Goal: Task Accomplishment & Management: Use online tool/utility

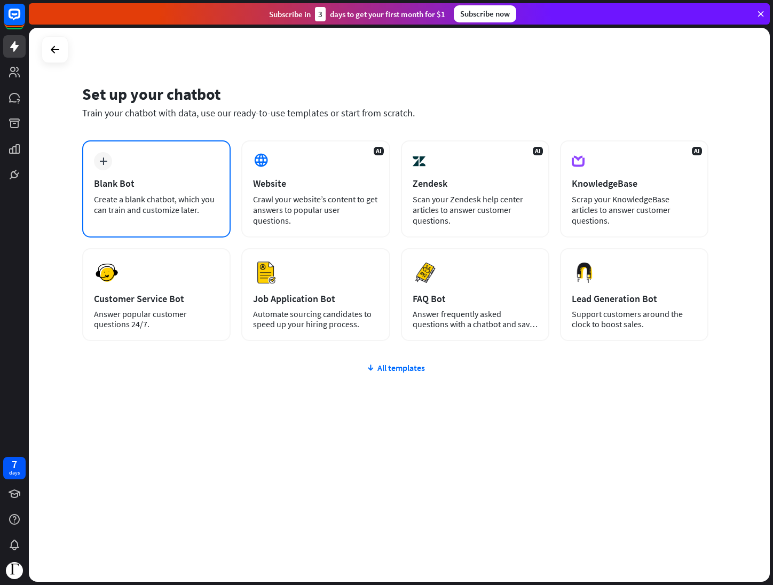
click at [154, 184] on div "Blank Bot" at bounding box center [156, 183] width 125 height 12
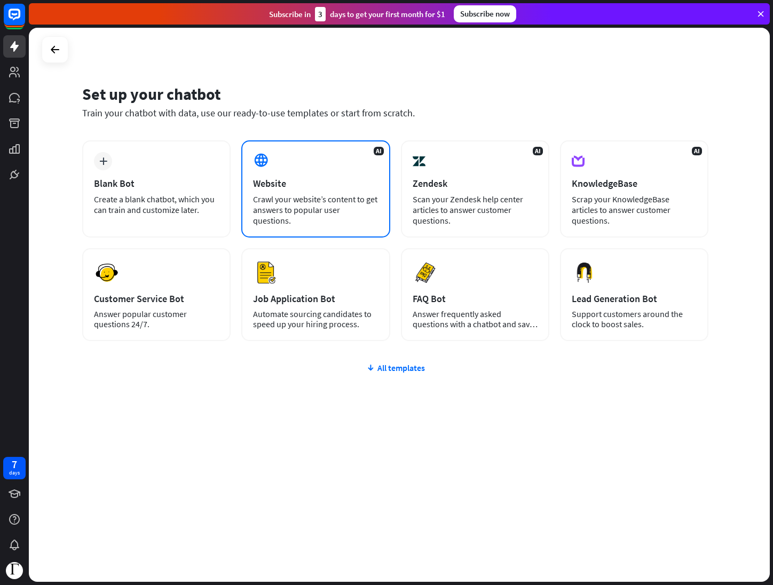
click at [373, 222] on div "AI Website Crawl your website’s content to get answers to popular user question…" at bounding box center [315, 188] width 148 height 97
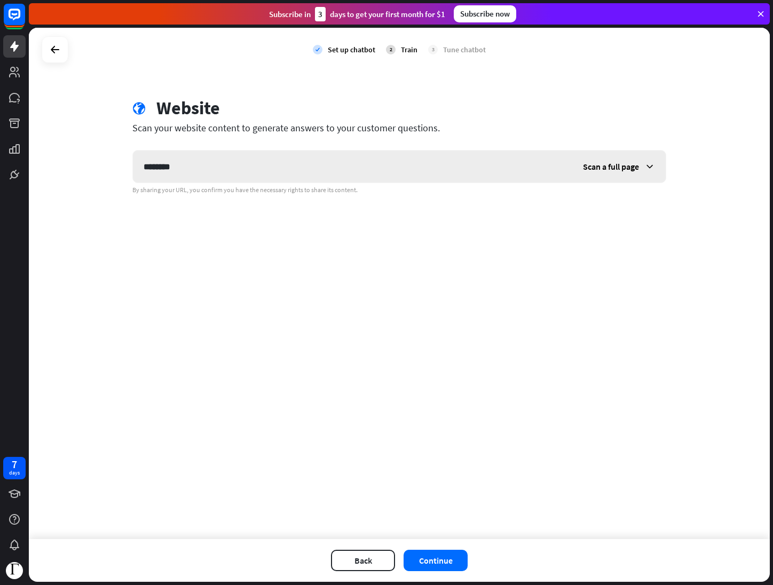
type input "********"
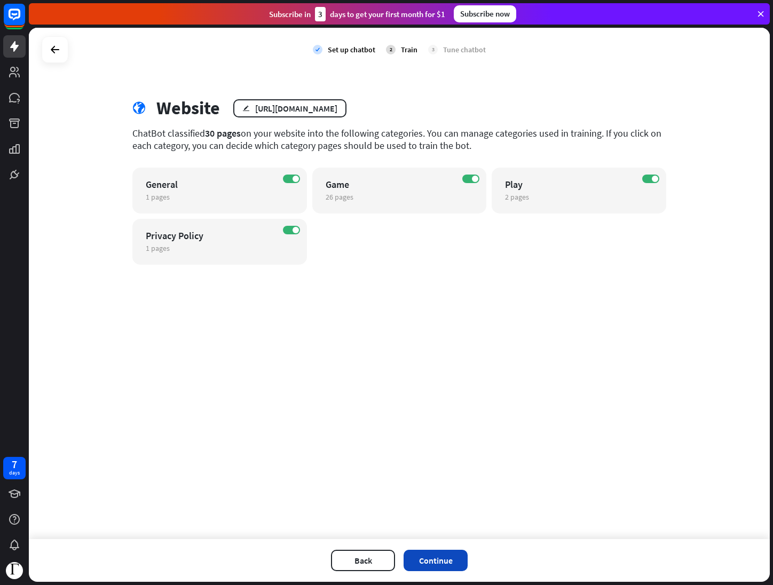
click at [446, 555] on button "Continue" at bounding box center [435, 560] width 64 height 21
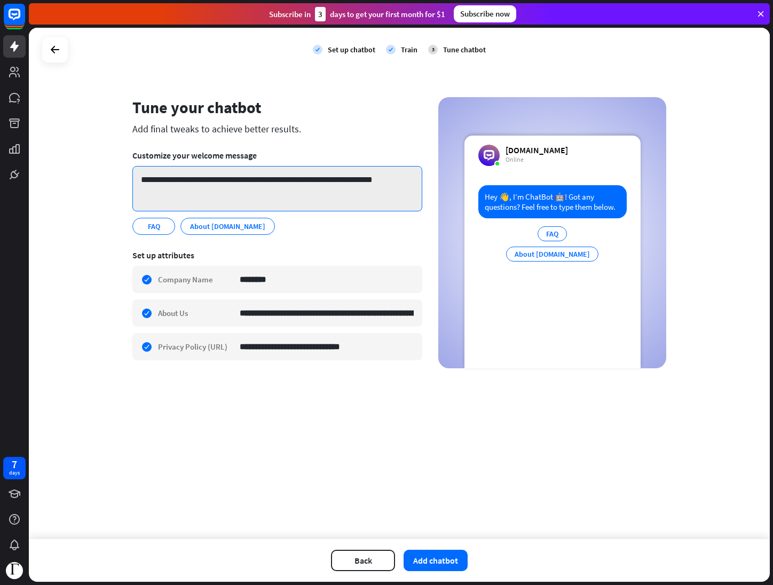
click at [187, 180] on textarea "**********" at bounding box center [277, 188] width 290 height 45
click at [179, 180] on textarea "**********" at bounding box center [277, 188] width 290 height 45
click at [184, 180] on textarea "**********" at bounding box center [277, 188] width 290 height 45
drag, startPoint x: 211, startPoint y: 190, endPoint x: 223, endPoint y: 195, distance: 12.2
click at [216, 192] on textarea "**********" at bounding box center [277, 188] width 290 height 45
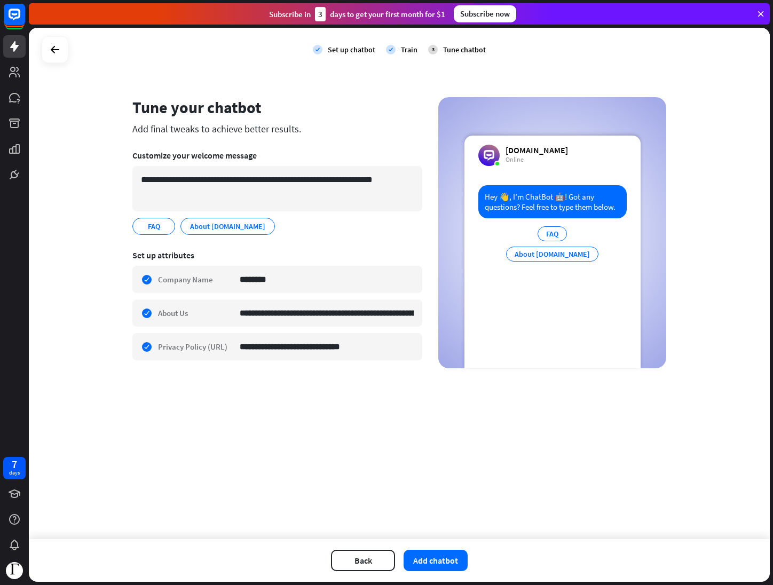
click at [305, 250] on div "Set up attributes" at bounding box center [277, 255] width 290 height 11
click at [448, 560] on button "Add chatbot" at bounding box center [435, 560] width 64 height 21
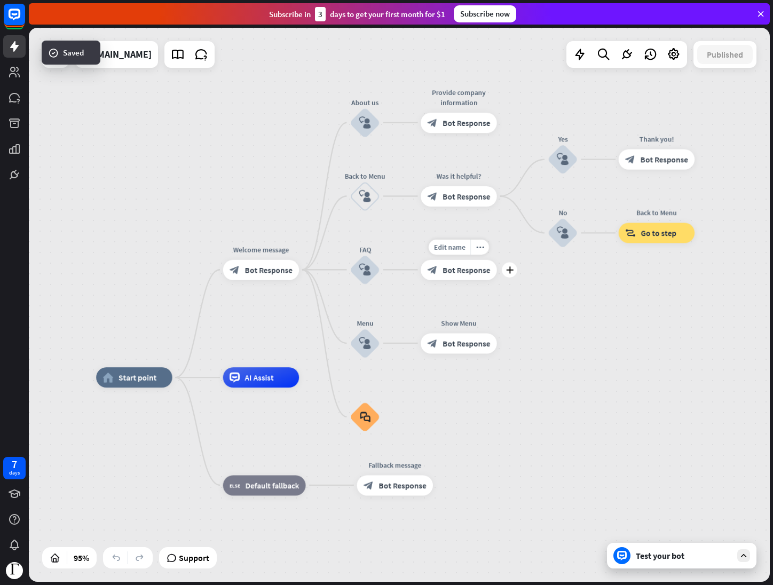
drag, startPoint x: 615, startPoint y: 194, endPoint x: 516, endPoint y: 260, distance: 119.5
click at [497, 260] on div "Edit name more_horiz plus block_bot_response Bot Response" at bounding box center [459, 269] width 76 height 20
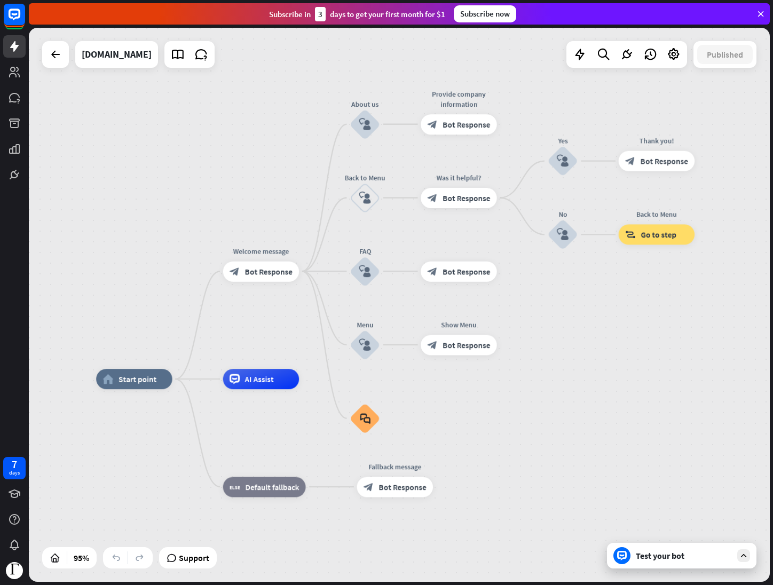
drag, startPoint x: 607, startPoint y: 346, endPoint x: 595, endPoint y: 357, distance: 15.9
click at [595, 356] on div "home_2 Start point Welcome message block_bot_response Bot Response About us blo…" at bounding box center [399, 305] width 741 height 554
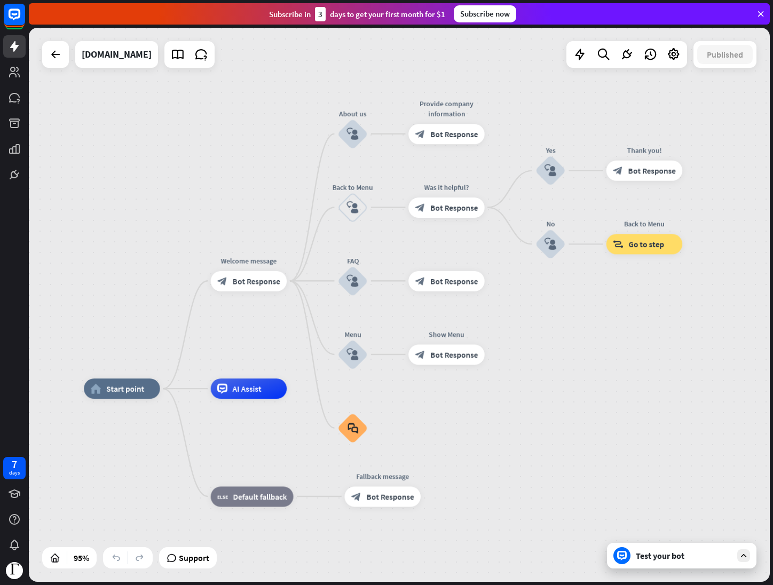
click at [660, 561] on div "Test your bot" at bounding box center [681, 556] width 149 height 26
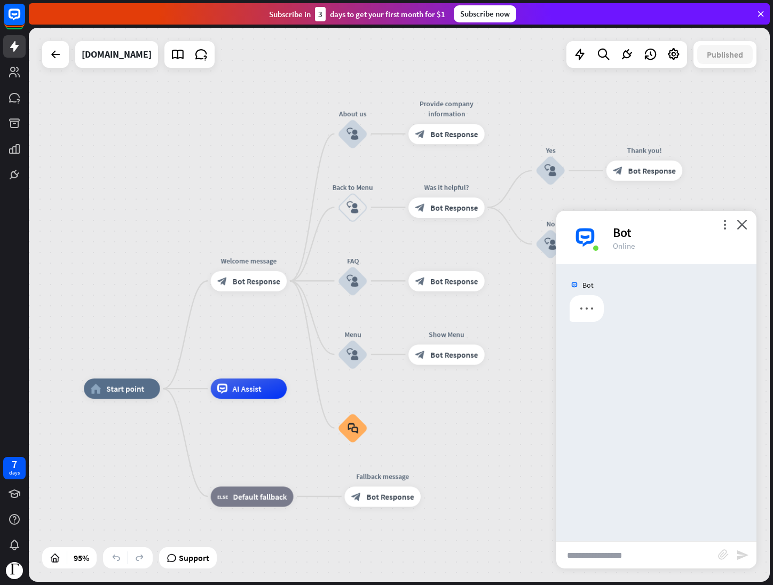
click at [647, 554] on input "text" at bounding box center [637, 555] width 162 height 27
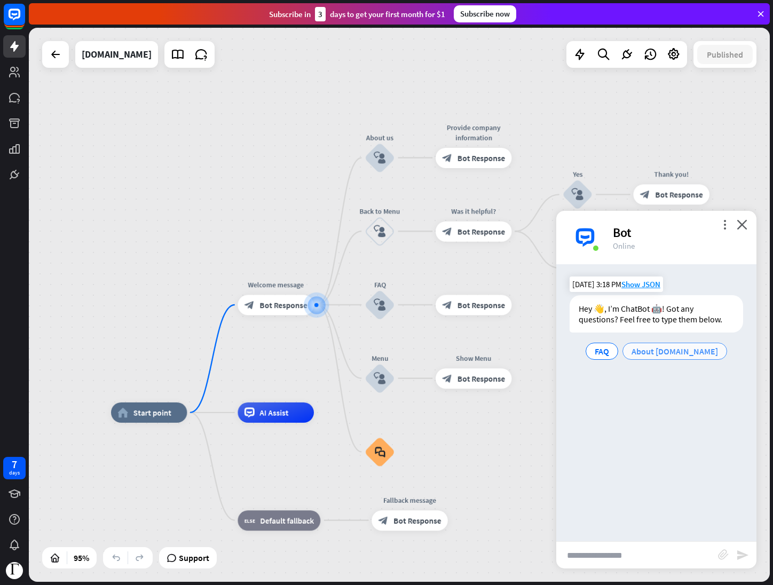
click at [688, 354] on span "About [DOMAIN_NAME]" at bounding box center [674, 351] width 86 height 11
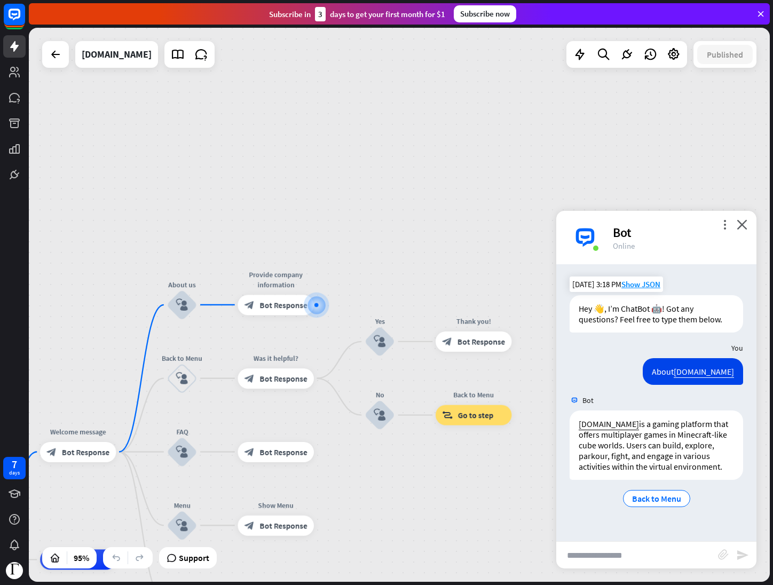
click at [660, 552] on input "text" at bounding box center [637, 555] width 162 height 27
type input "**********"
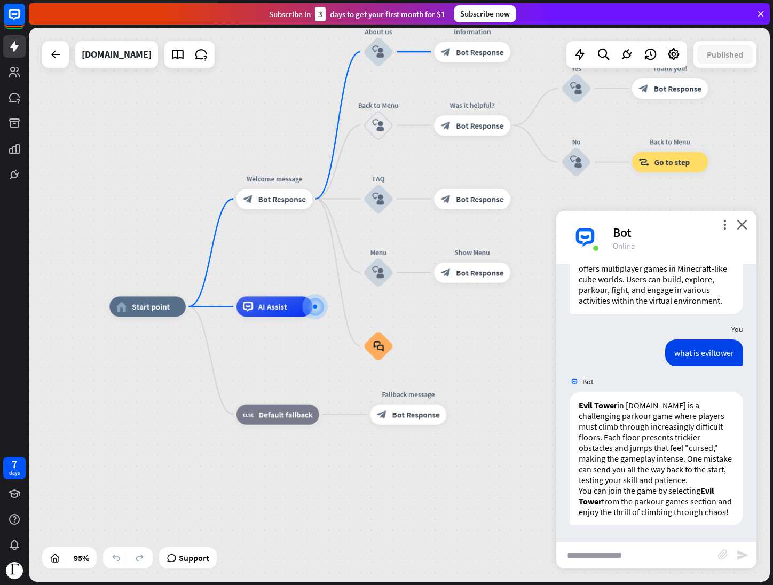
scroll to position [177, 0]
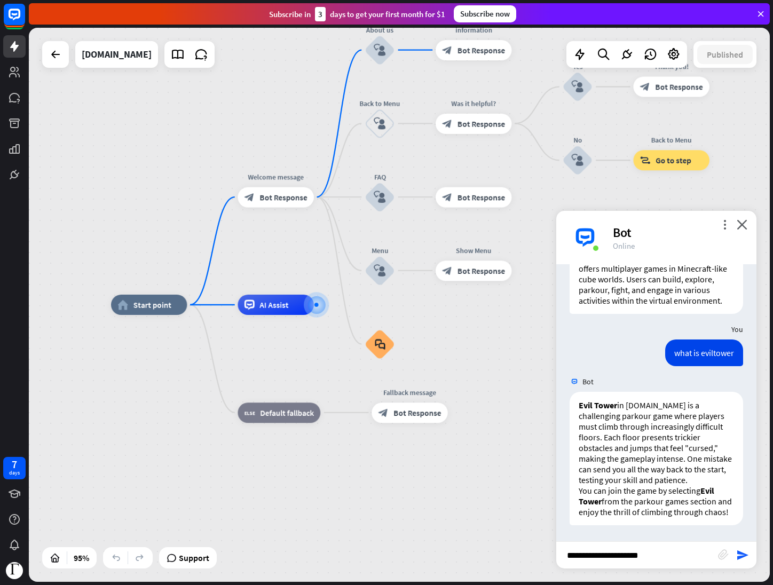
type input "**********"
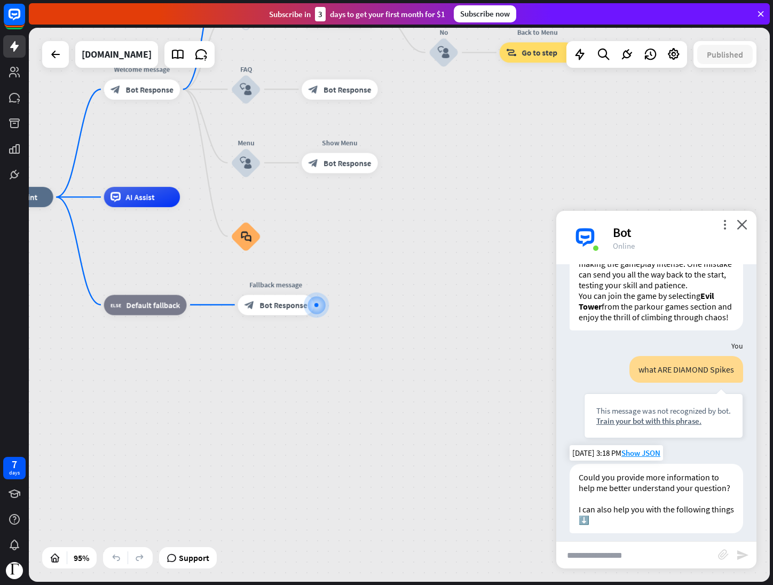
scroll to position [419, 0]
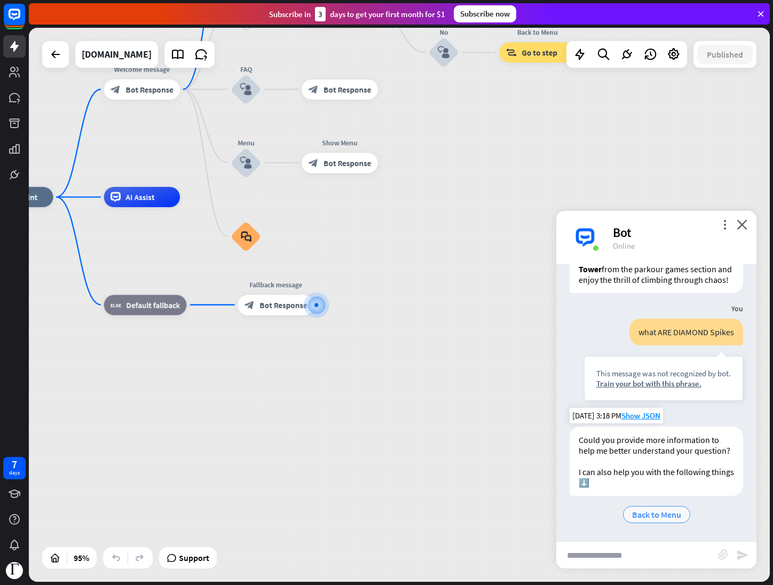
click at [660, 516] on span "Back to Menu" at bounding box center [656, 514] width 49 height 11
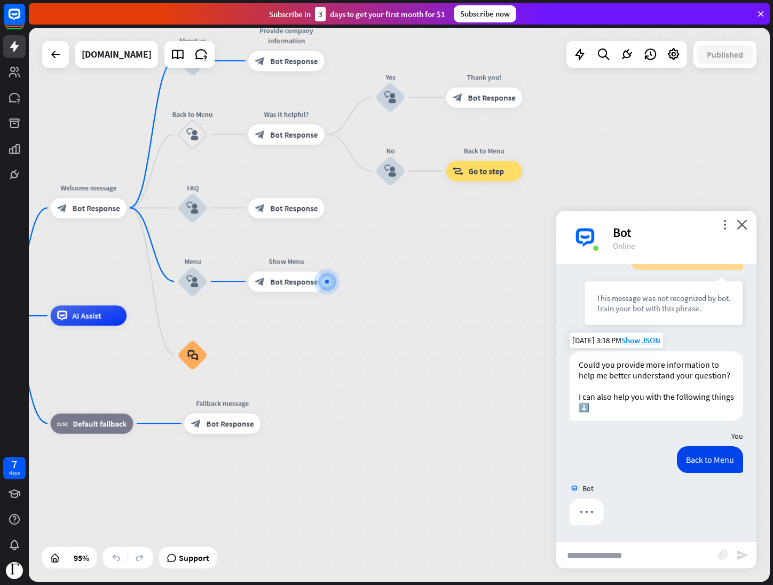
scroll to position [494, 0]
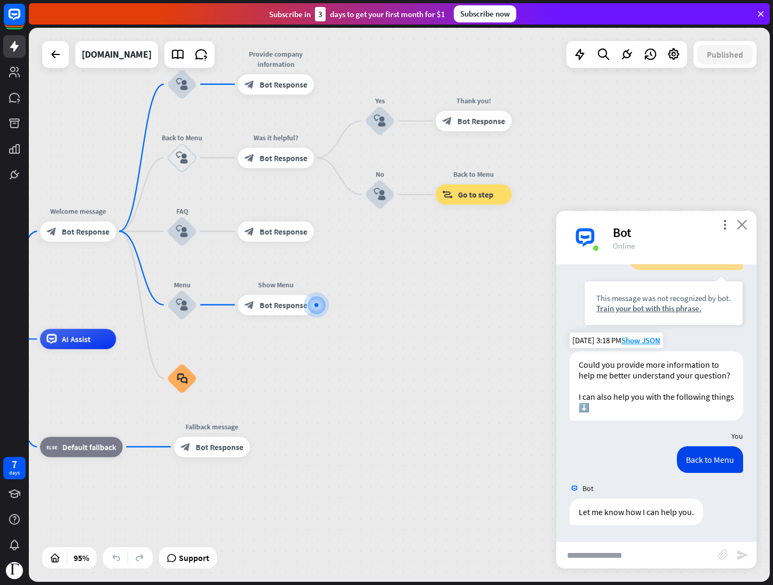
click at [745, 223] on icon "close" at bounding box center [741, 224] width 11 height 10
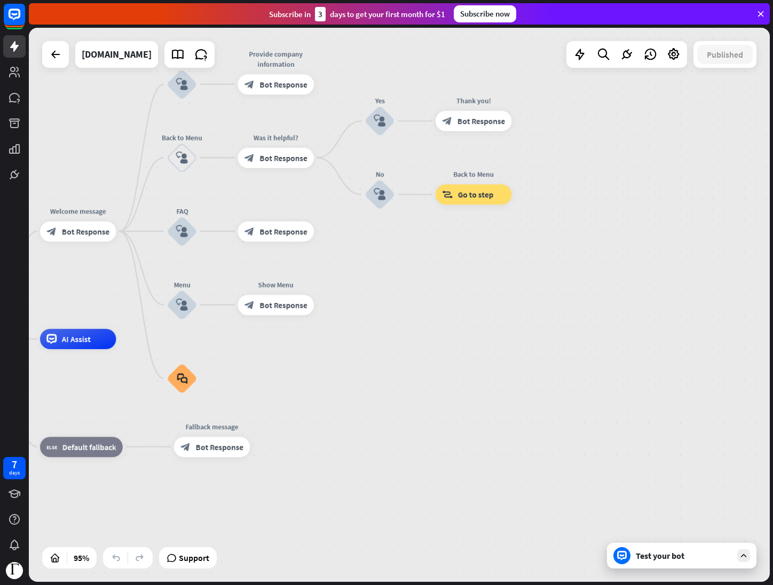
drag, startPoint x: 517, startPoint y: 267, endPoint x: 538, endPoint y: 264, distance: 21.6
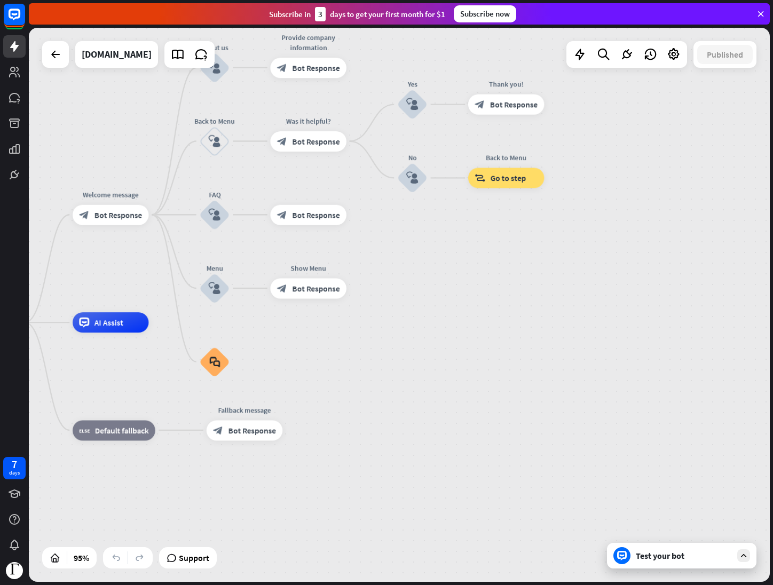
drag, startPoint x: 510, startPoint y: 310, endPoint x: 550, endPoint y: 281, distance: 50.1
click at [550, 281] on div "home_2 Start point Welcome message block_bot_response Bot Response About us blo…" at bounding box center [399, 305] width 741 height 554
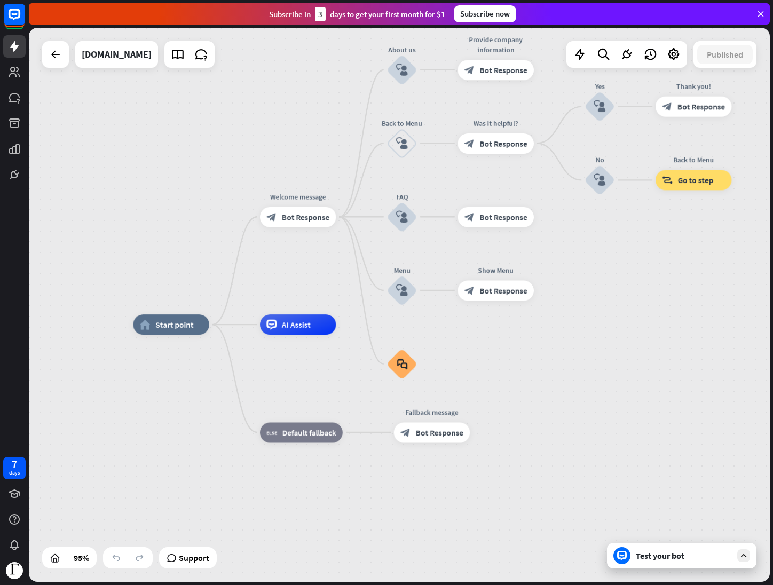
drag, startPoint x: 550, startPoint y: 281, endPoint x: 731, endPoint y: 296, distance: 181.6
click at [731, 296] on div "home_2 Start point Welcome message block_bot_response Bot Response About us blo…" at bounding box center [399, 305] width 741 height 554
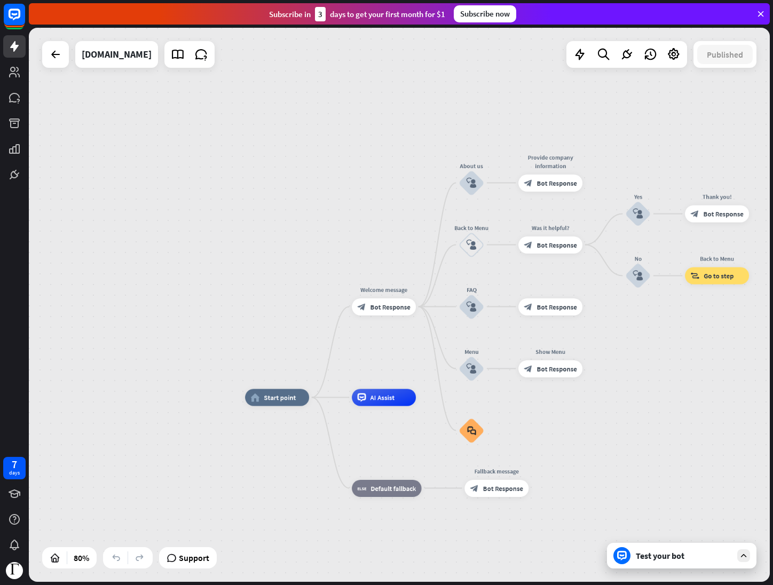
drag, startPoint x: 611, startPoint y: 301, endPoint x: 643, endPoint y: 384, distance: 88.7
click at [655, 395] on div "home_2 Start point Welcome message block_bot_response Bot Response About us blo…" at bounding box center [399, 305] width 741 height 554
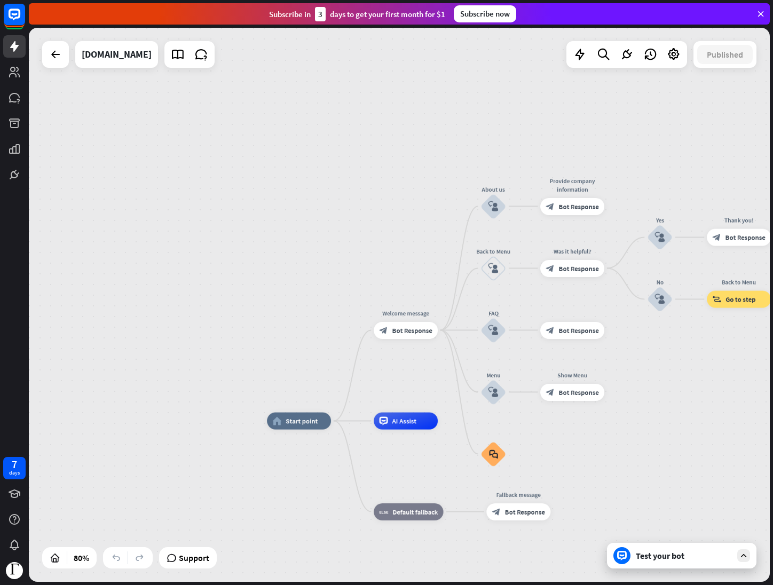
drag, startPoint x: 287, startPoint y: 176, endPoint x: 359, endPoint y: 228, distance: 88.6
click at [352, 229] on div "home_2 Start point Welcome message block_bot_response Bot Response About us blo…" at bounding box center [399, 305] width 741 height 554
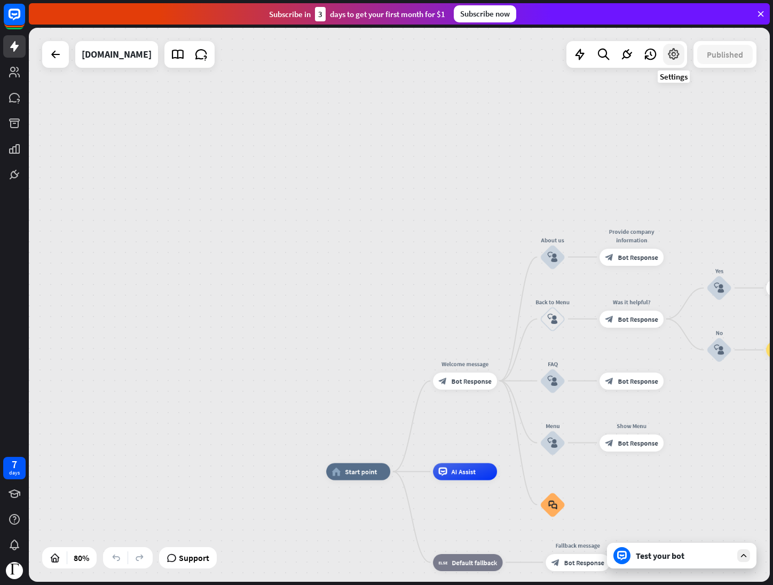
click at [670, 53] on icon at bounding box center [674, 54] width 14 height 14
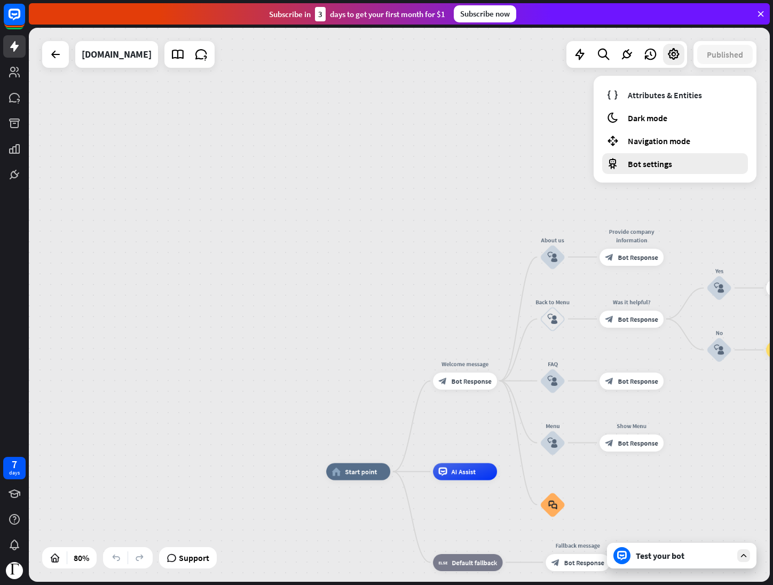
click at [653, 161] on span "Bot settings" at bounding box center [650, 164] width 44 height 11
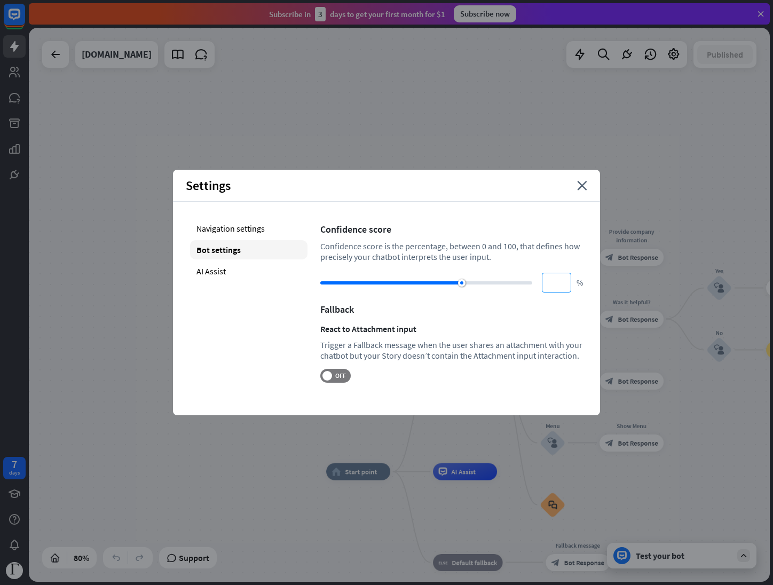
drag, startPoint x: 528, startPoint y: 284, endPoint x: 548, endPoint y: 281, distance: 19.9
click at [548, 281] on div "** %" at bounding box center [451, 283] width 263 height 20
drag, startPoint x: 514, startPoint y: 284, endPoint x: 526, endPoint y: 286, distance: 12.3
click at [526, 286] on div at bounding box center [426, 283] width 212 height 11
drag, startPoint x: 530, startPoint y: 284, endPoint x: 561, endPoint y: 289, distance: 31.9
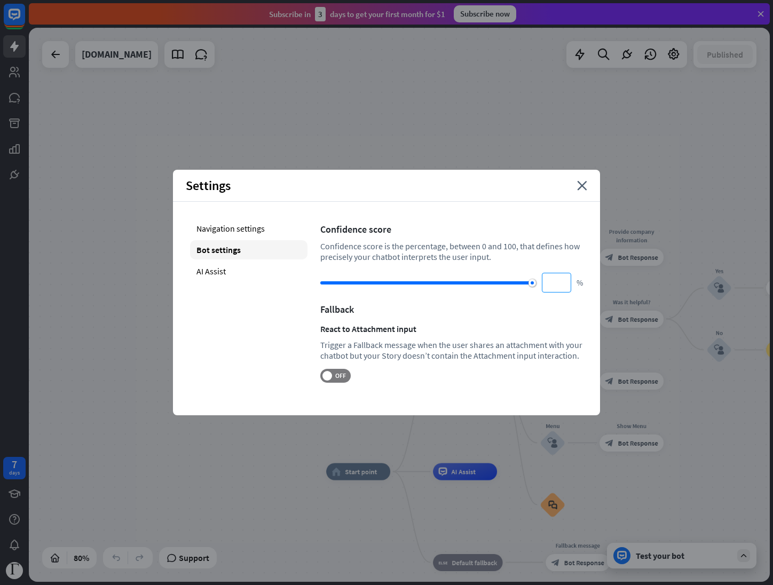
click at [561, 289] on div "*** %" at bounding box center [451, 283] width 263 height 20
click at [332, 380] on label "OFF" at bounding box center [335, 376] width 30 height 14
click at [228, 267] on div "AI Assist" at bounding box center [248, 271] width 117 height 19
type input "**"
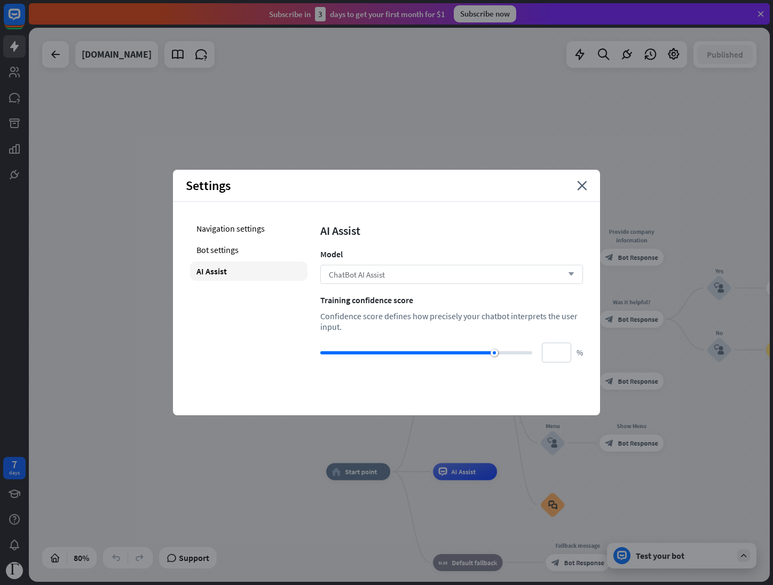
click at [528, 267] on div "ChatBot AI Assist arrow_down" at bounding box center [451, 274] width 263 height 19
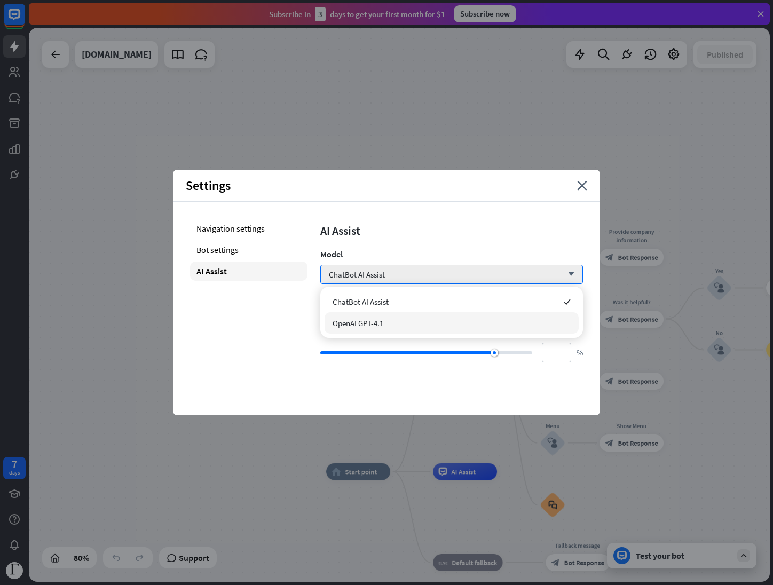
click at [466, 321] on div "OpenAI GPT-4.1" at bounding box center [451, 322] width 254 height 21
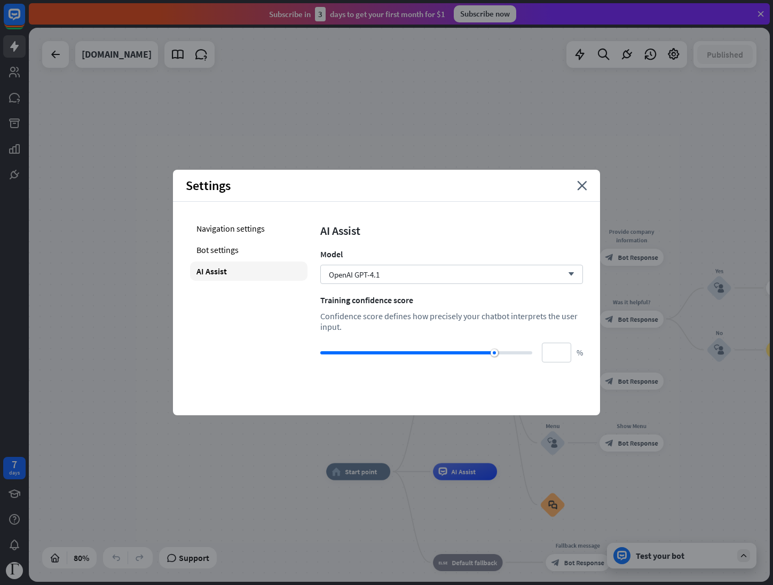
type input "***"
drag, startPoint x: 494, startPoint y: 352, endPoint x: 595, endPoint y: 363, distance: 101.5
click at [595, 363] on div "Navigation settings Bot settings AI Assist AI Assist Model OpenAI GPT-4.1 arrow…" at bounding box center [386, 291] width 427 height 178
click at [584, 185] on icon "close" at bounding box center [582, 186] width 10 height 10
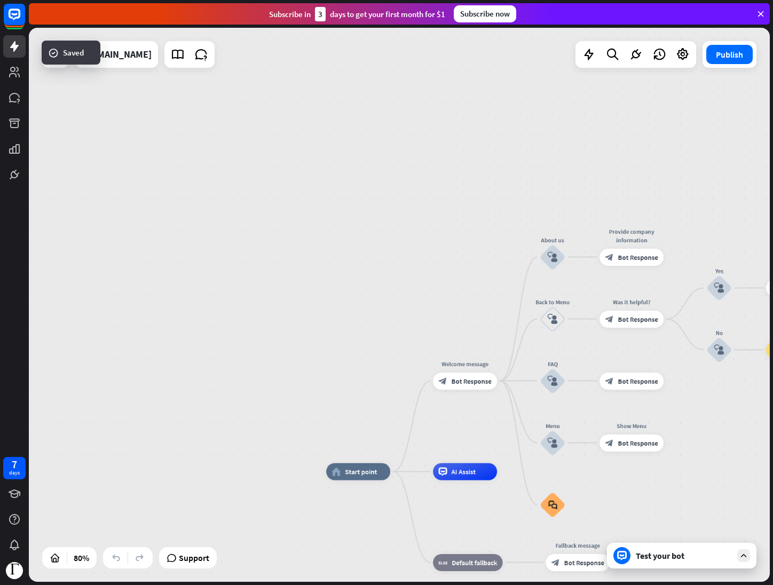
click at [681, 560] on div "Test your bot" at bounding box center [684, 555] width 96 height 11
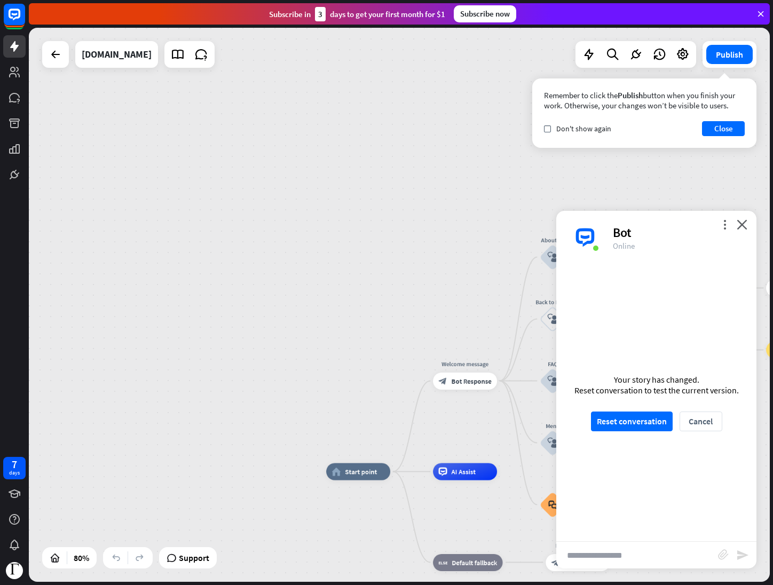
drag, startPoint x: 639, startPoint y: 419, endPoint x: 674, endPoint y: 476, distance: 67.1
click at [674, 479] on div "Your story has changed. Reset conversation to test the current version. Reset c…" at bounding box center [656, 402] width 200 height 277
click at [645, 425] on button "Reset conversation" at bounding box center [632, 421] width 82 height 20
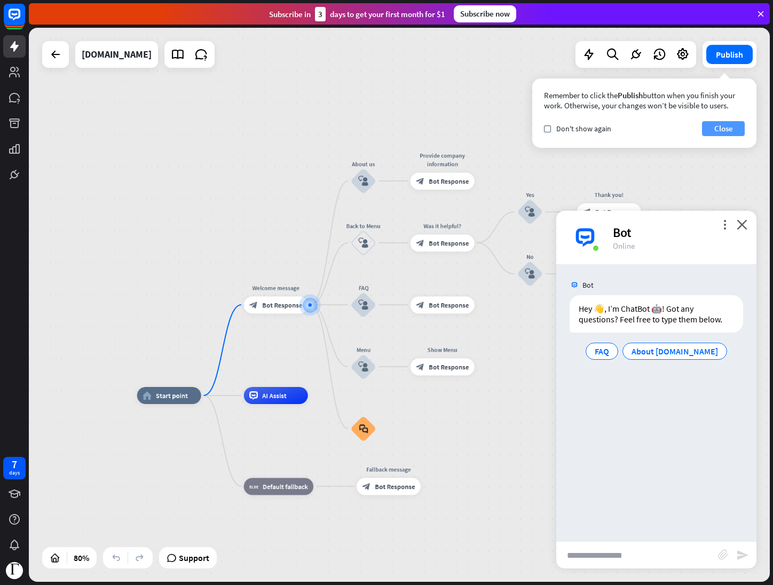
click at [727, 128] on button "Close" at bounding box center [723, 128] width 43 height 15
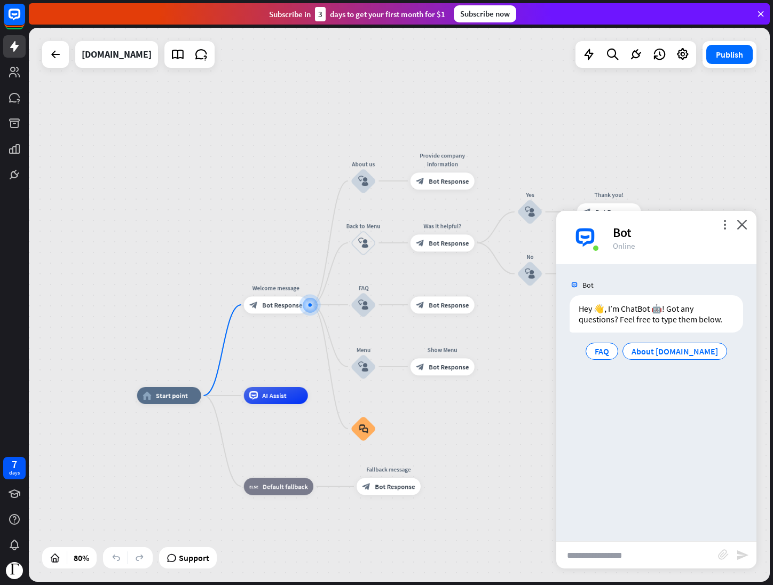
click at [652, 554] on input "text" at bounding box center [637, 555] width 162 height 27
click at [618, 357] on div "FAQ" at bounding box center [601, 351] width 33 height 17
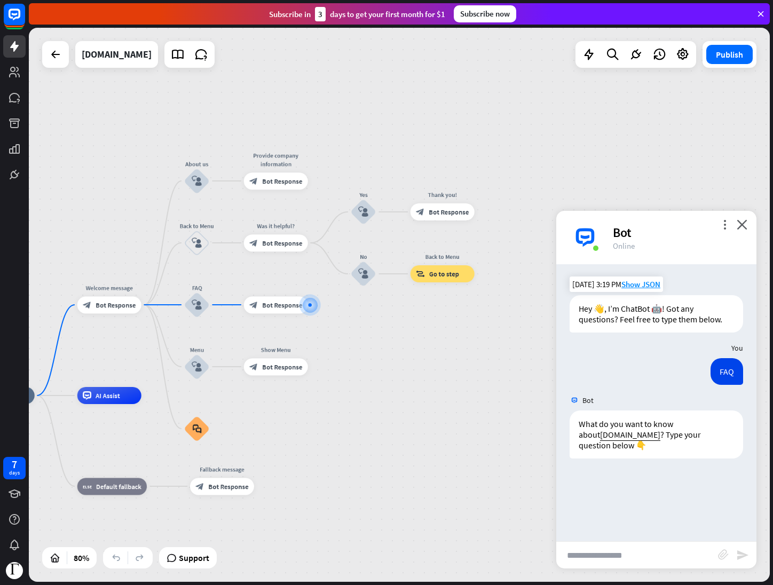
click at [647, 550] on input "text" at bounding box center [637, 555] width 162 height 27
type input "**********"
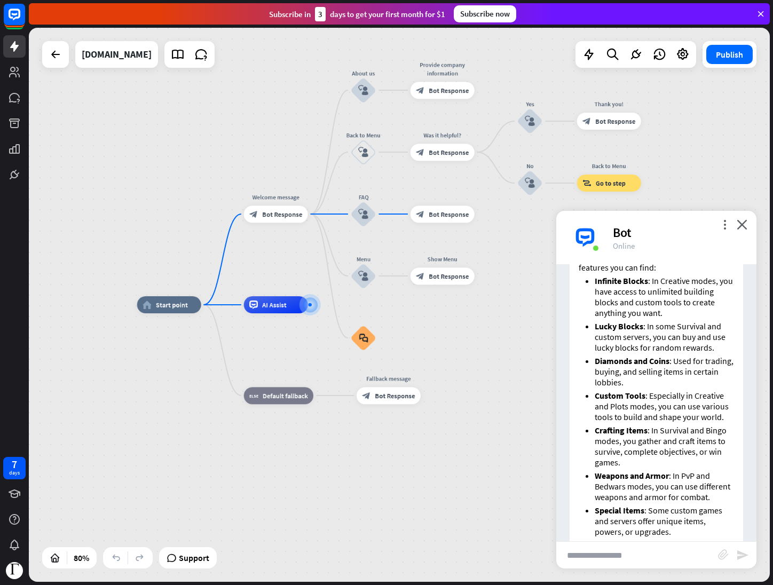
scroll to position [400, 0]
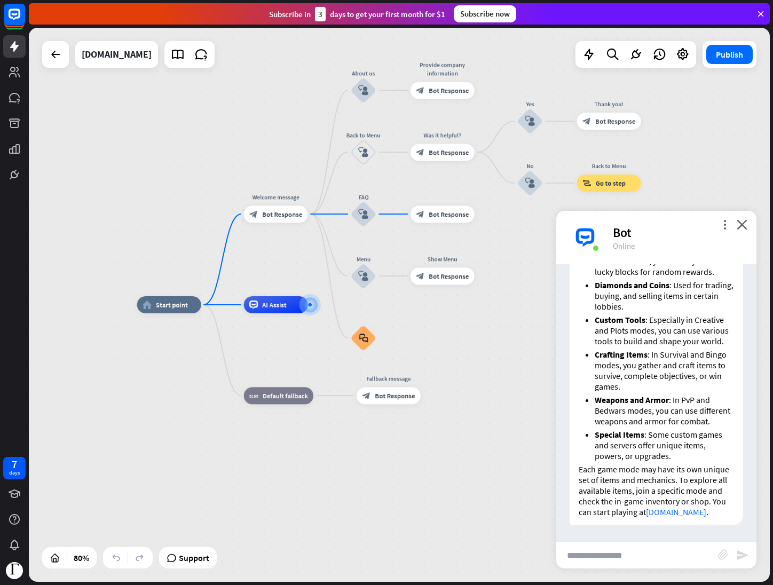
click at [638, 556] on input "text" at bounding box center [637, 555] width 162 height 27
type input "**********"
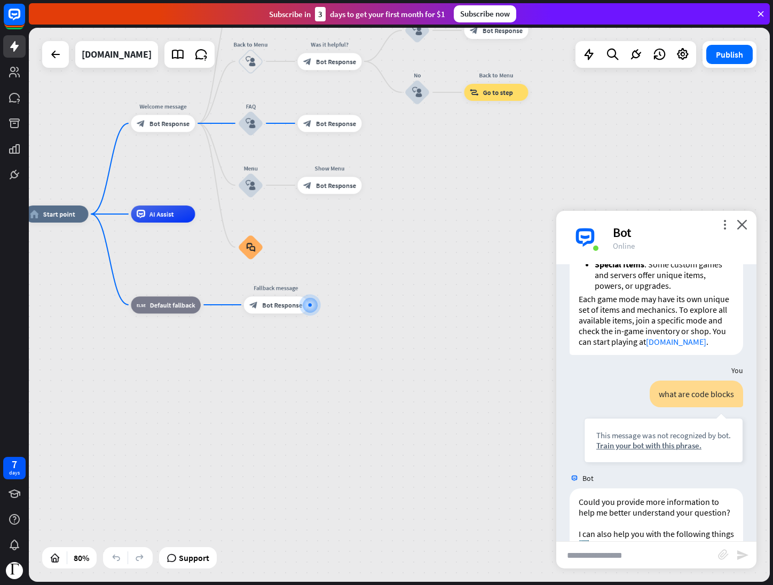
scroll to position [643, 0]
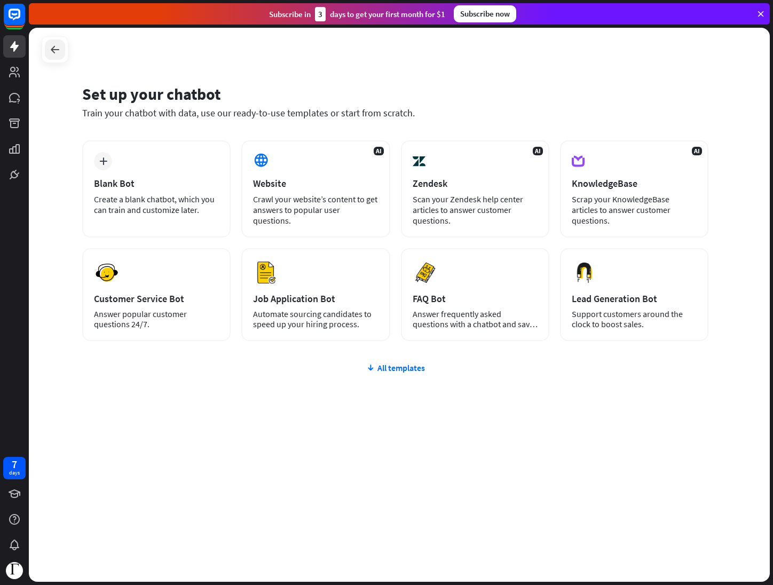
click at [54, 47] on icon at bounding box center [55, 49] width 13 height 13
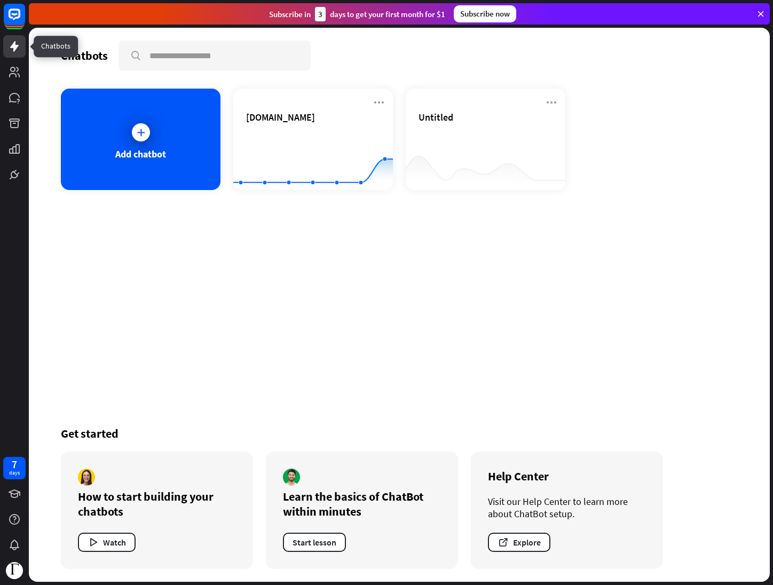
click at [6, 47] on link at bounding box center [14, 46] width 22 height 22
click at [24, 71] on link at bounding box center [14, 72] width 22 height 22
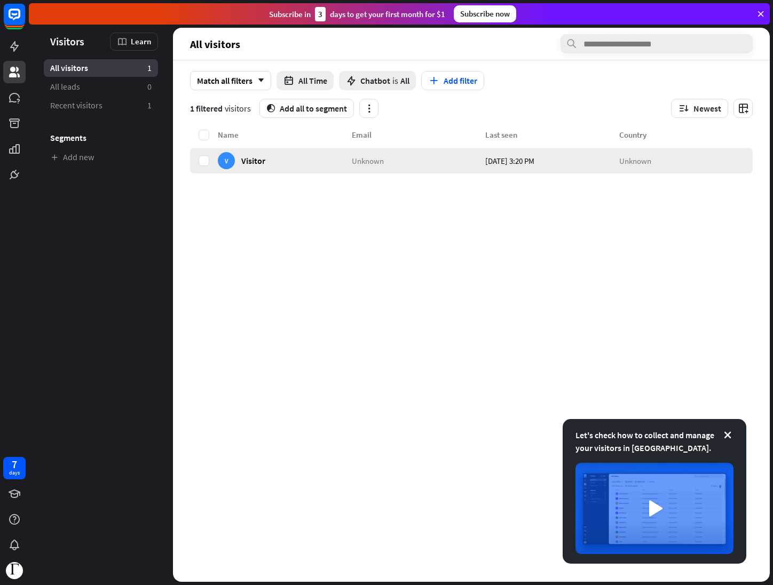
click at [374, 161] on span "Unknown" at bounding box center [368, 160] width 32 height 10
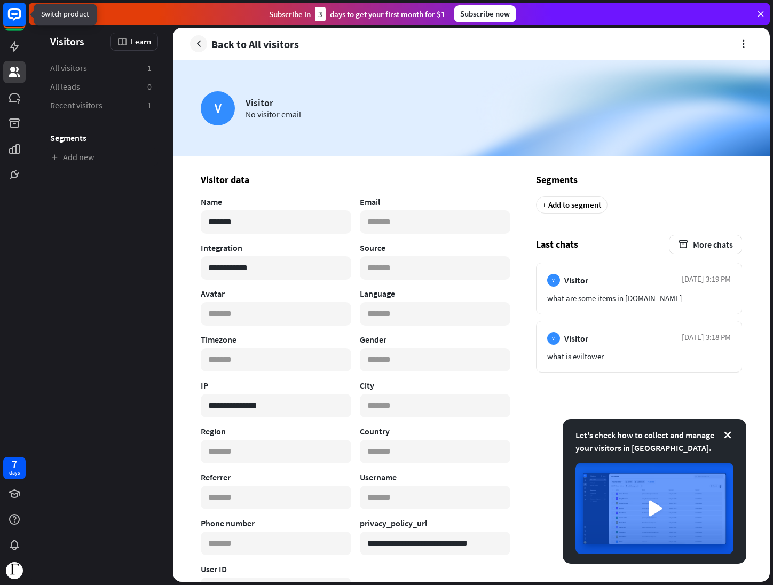
click at [17, 18] on icon at bounding box center [14, 14] width 13 height 13
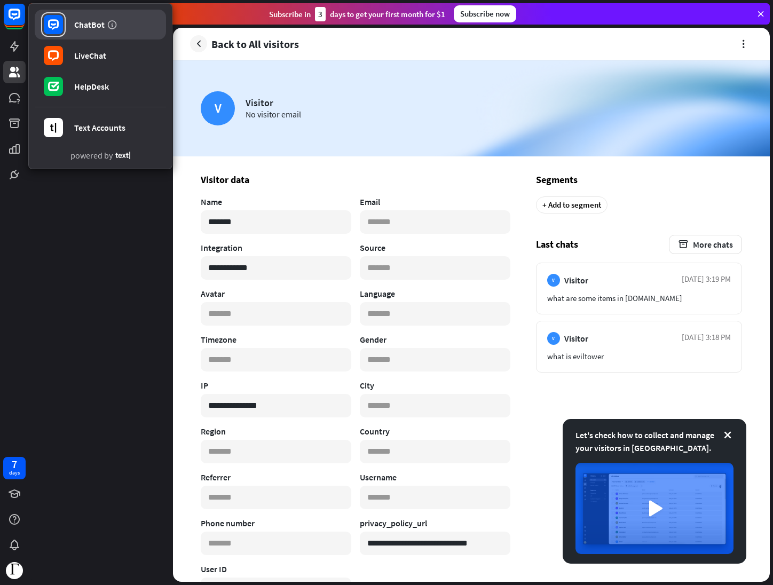
click at [120, 29] on link "ChatBot" at bounding box center [100, 25] width 131 height 30
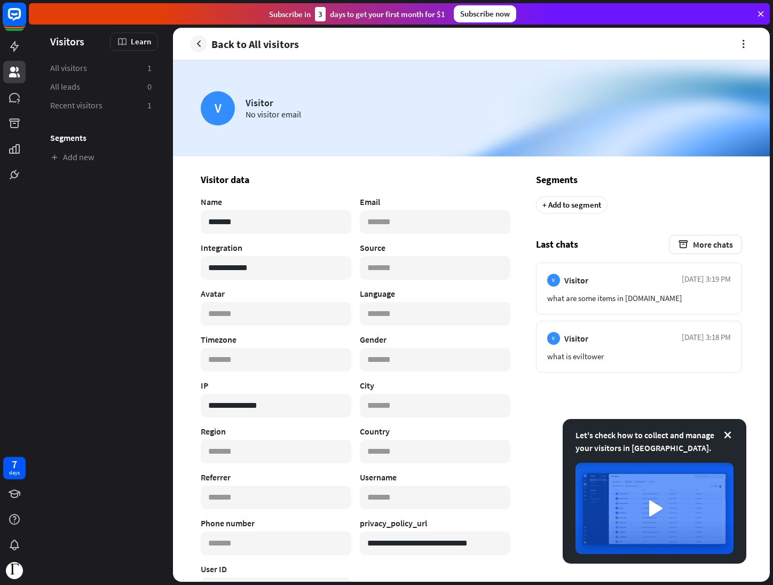
click at [18, 16] on rect at bounding box center [14, 14] width 23 height 23
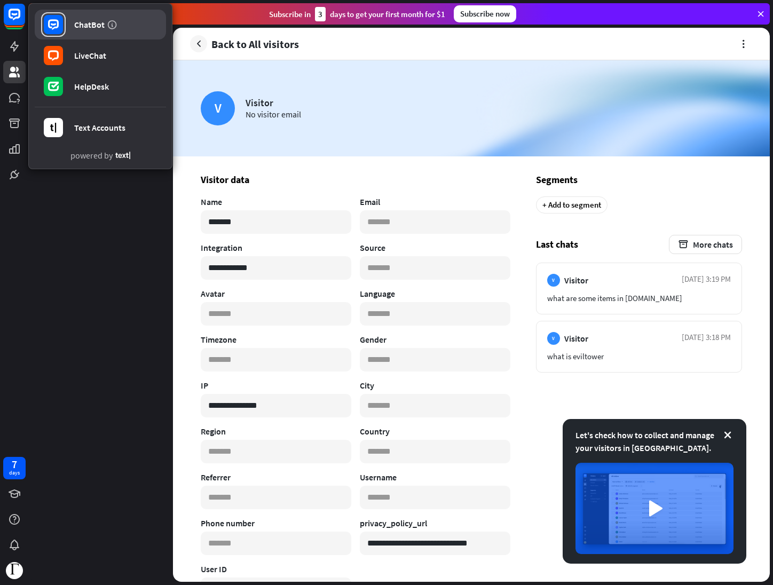
click at [83, 26] on div "ChatBot" at bounding box center [89, 24] width 30 height 11
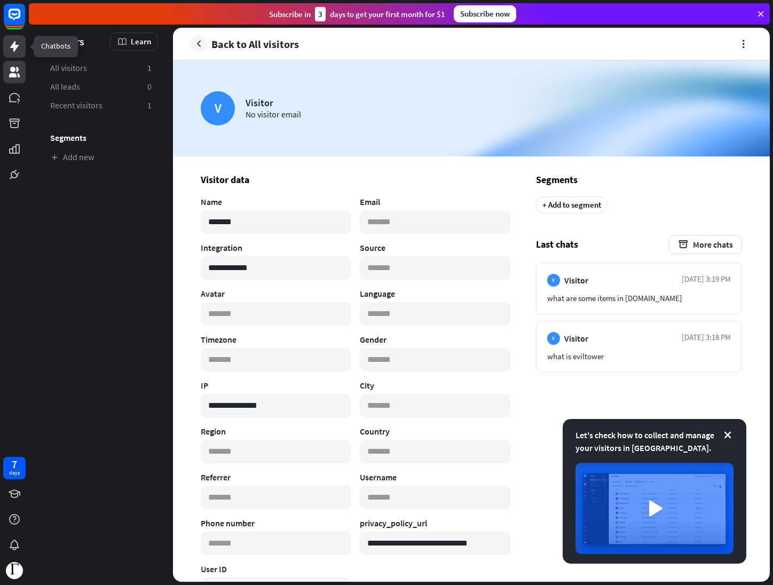
click at [10, 45] on icon at bounding box center [14, 46] width 13 height 13
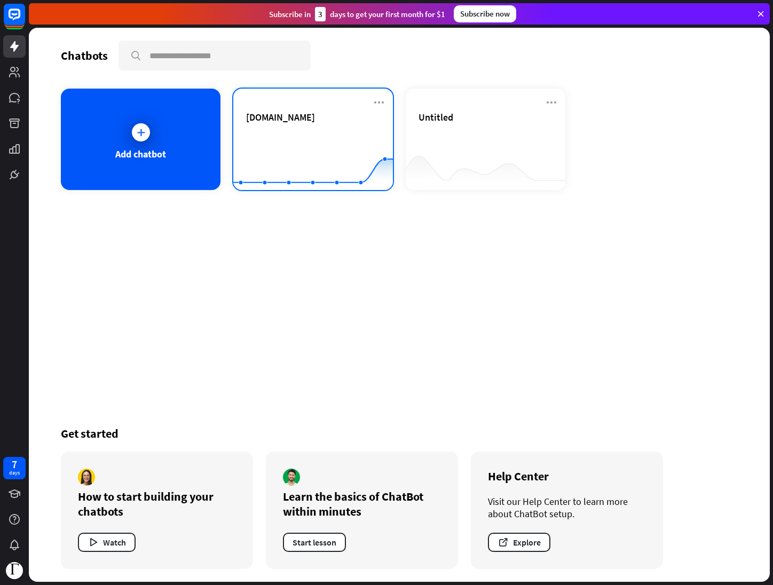
click at [283, 120] on div "[DOMAIN_NAME]" at bounding box center [313, 117] width 134 height 12
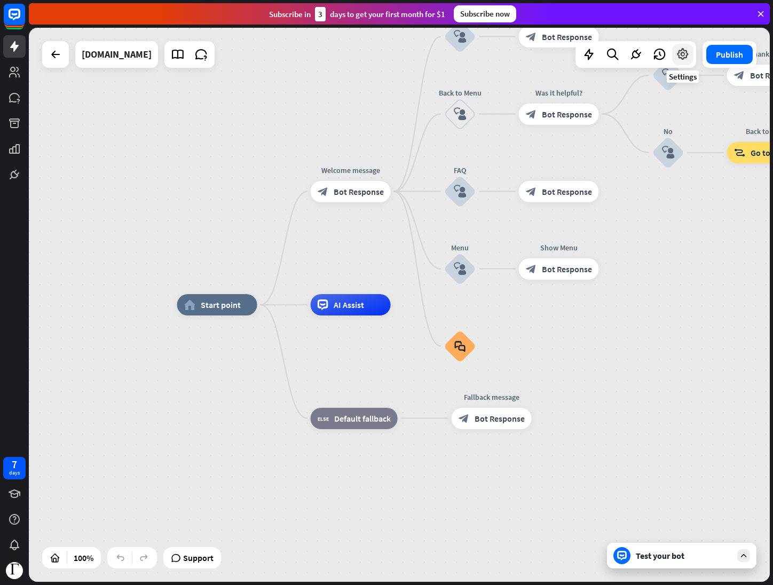
click at [678, 51] on icon at bounding box center [683, 54] width 14 height 14
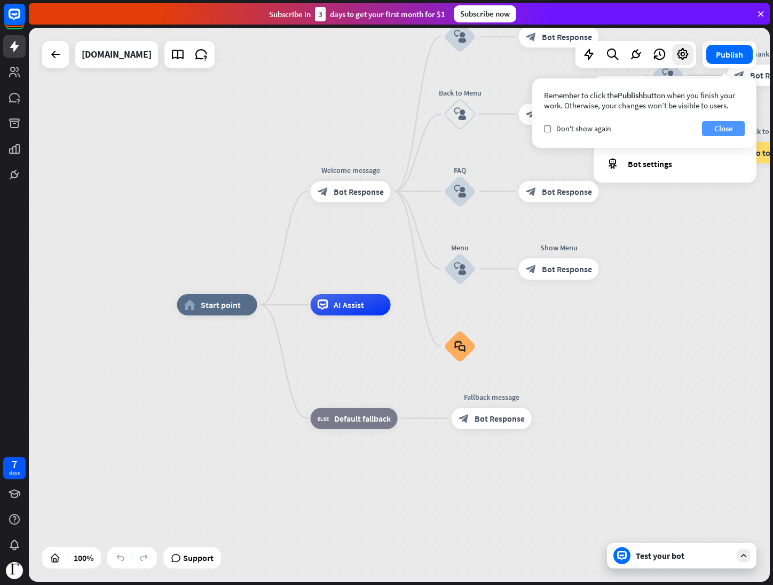
click at [728, 129] on button "Close" at bounding box center [723, 128] width 43 height 15
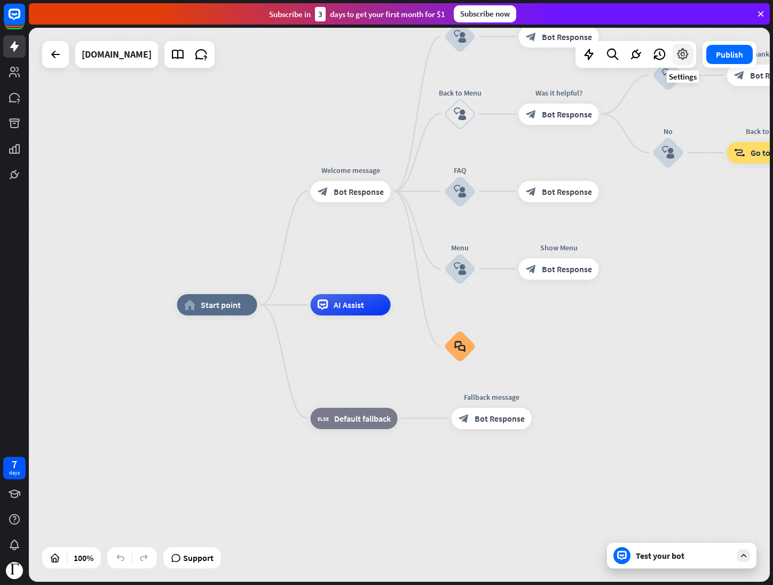
click at [676, 58] on icon at bounding box center [683, 54] width 14 height 14
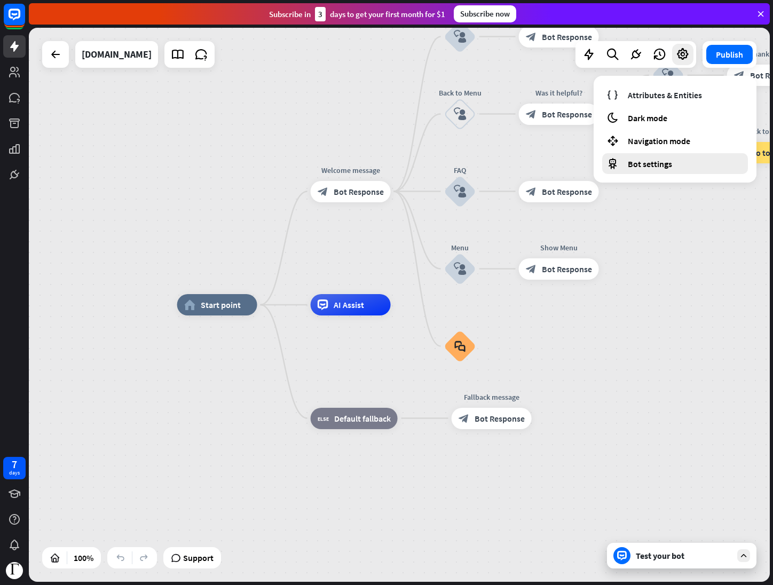
click at [677, 160] on div "Bot settings" at bounding box center [675, 163] width 146 height 21
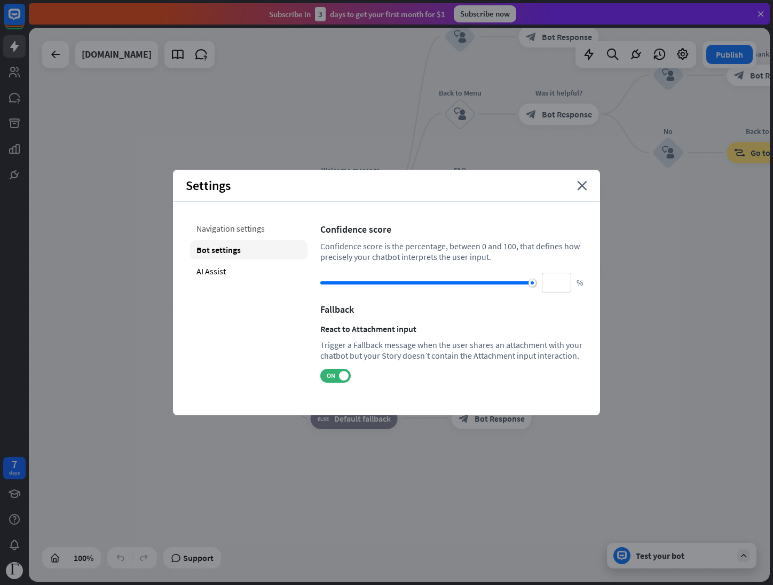
click at [268, 231] on div "Navigation settings" at bounding box center [248, 228] width 117 height 19
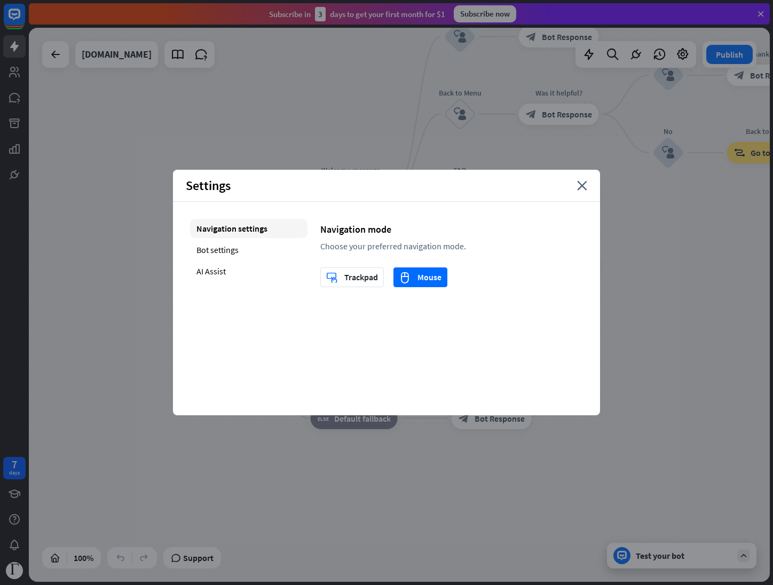
click at [38, 198] on div "home_2 Start point Welcome message block_bot_response Bot Response About us blo…" at bounding box center [399, 305] width 741 height 554
